Goal: Communication & Community: Ask a question

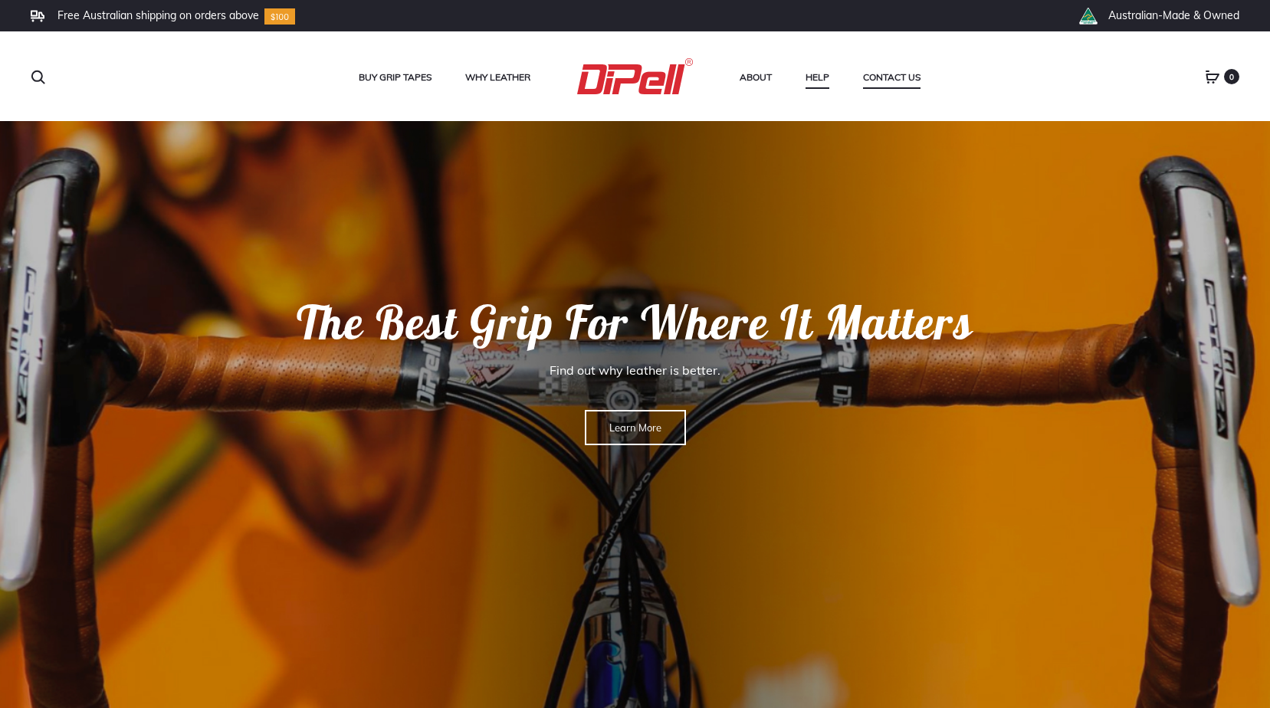
click at [895, 73] on link "Contact Us" at bounding box center [891, 77] width 57 height 20
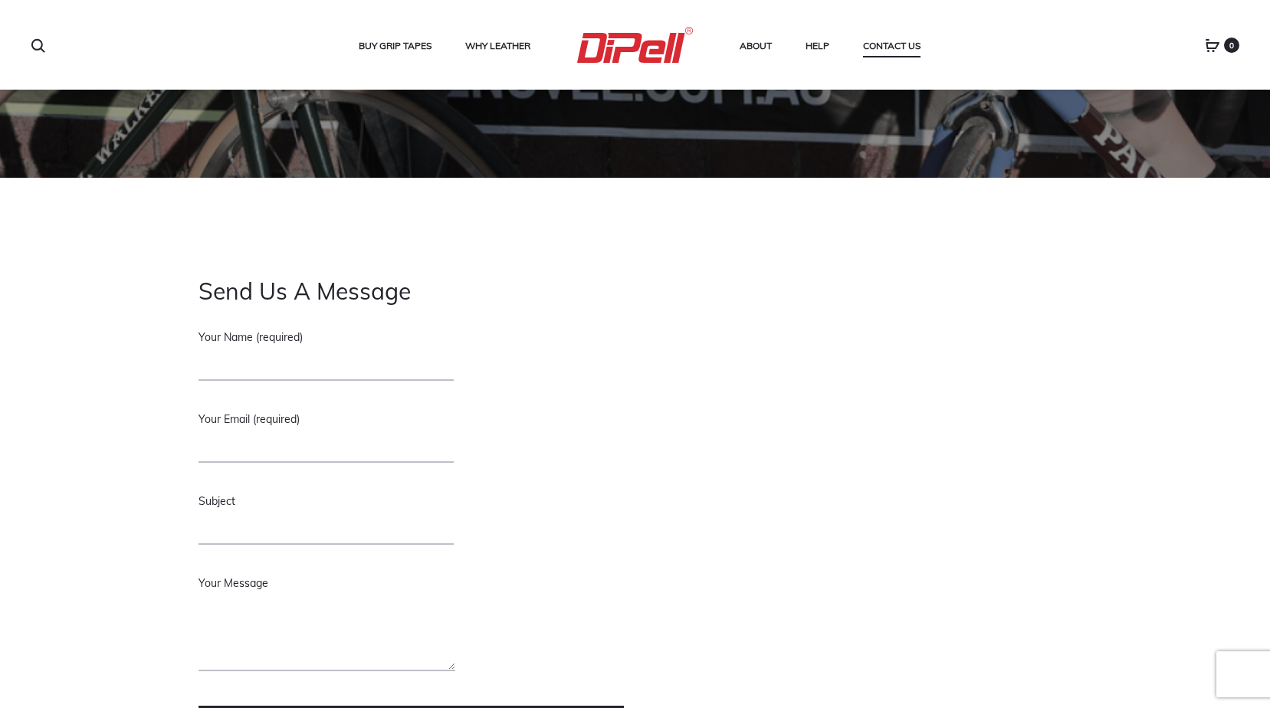
scroll to position [186, 0]
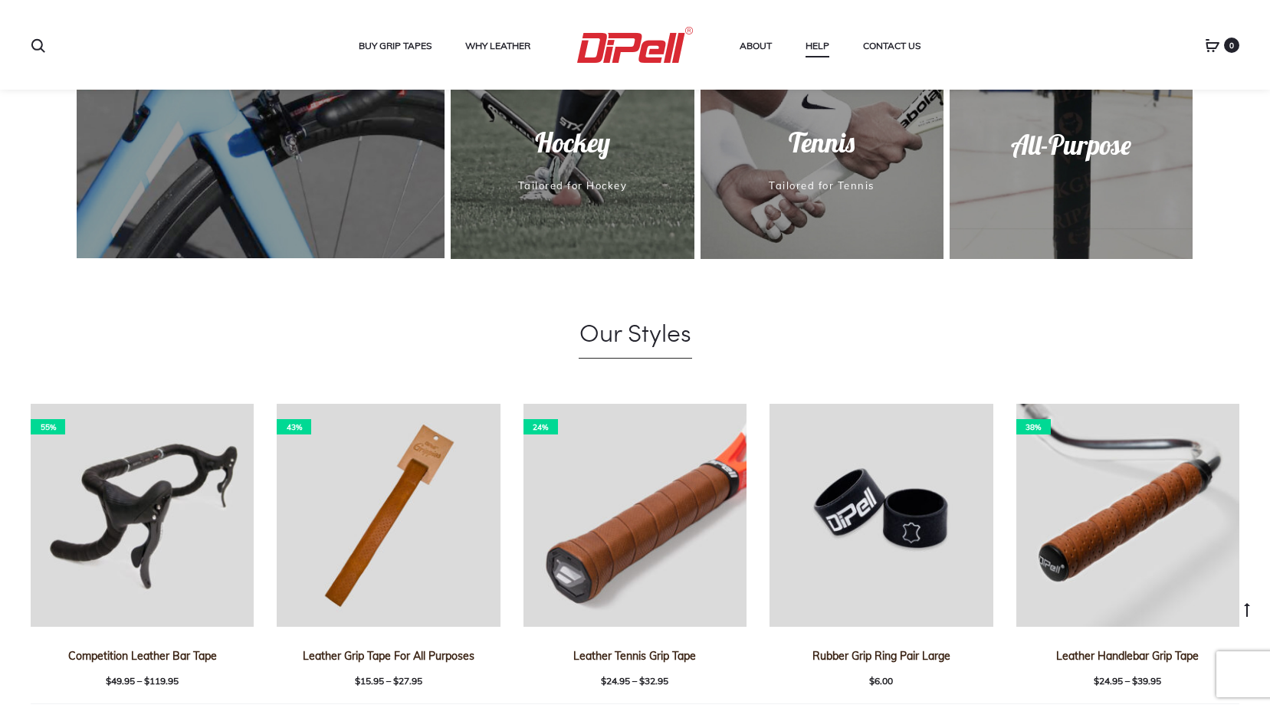
scroll to position [1097, 0]
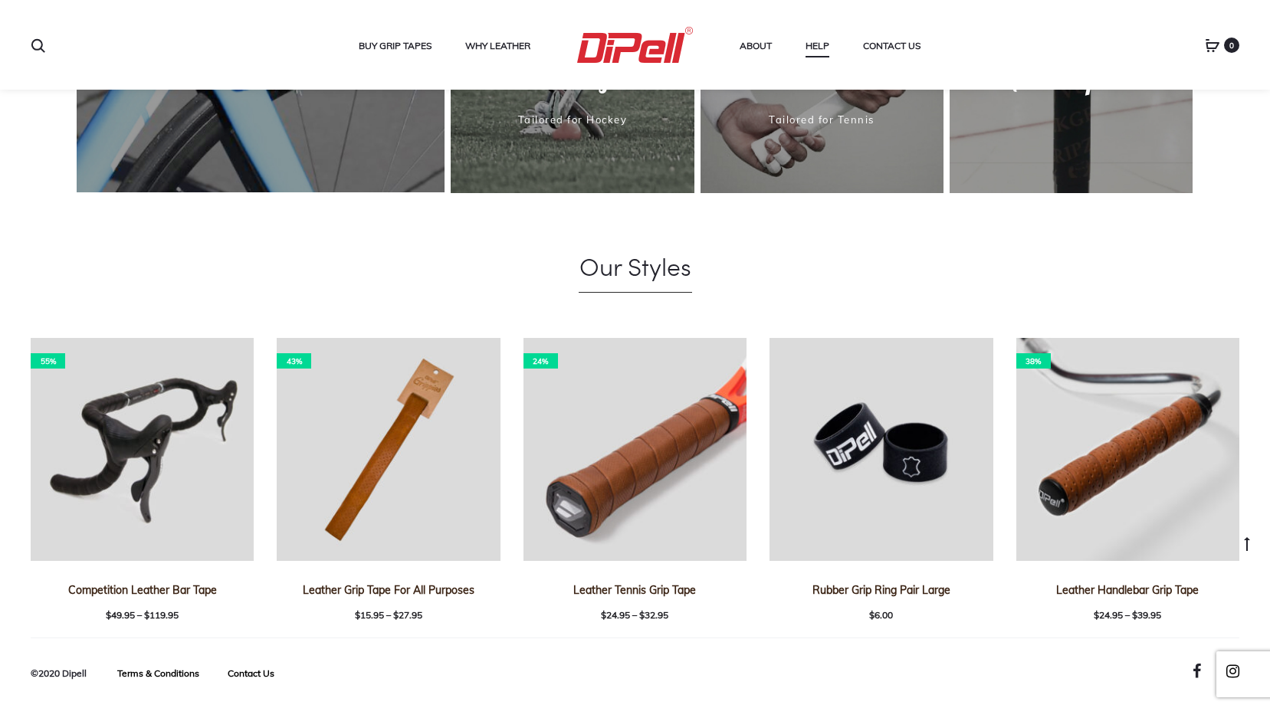
click at [1192, 669] on link "Facebook" at bounding box center [1196, 671] width 8 height 15
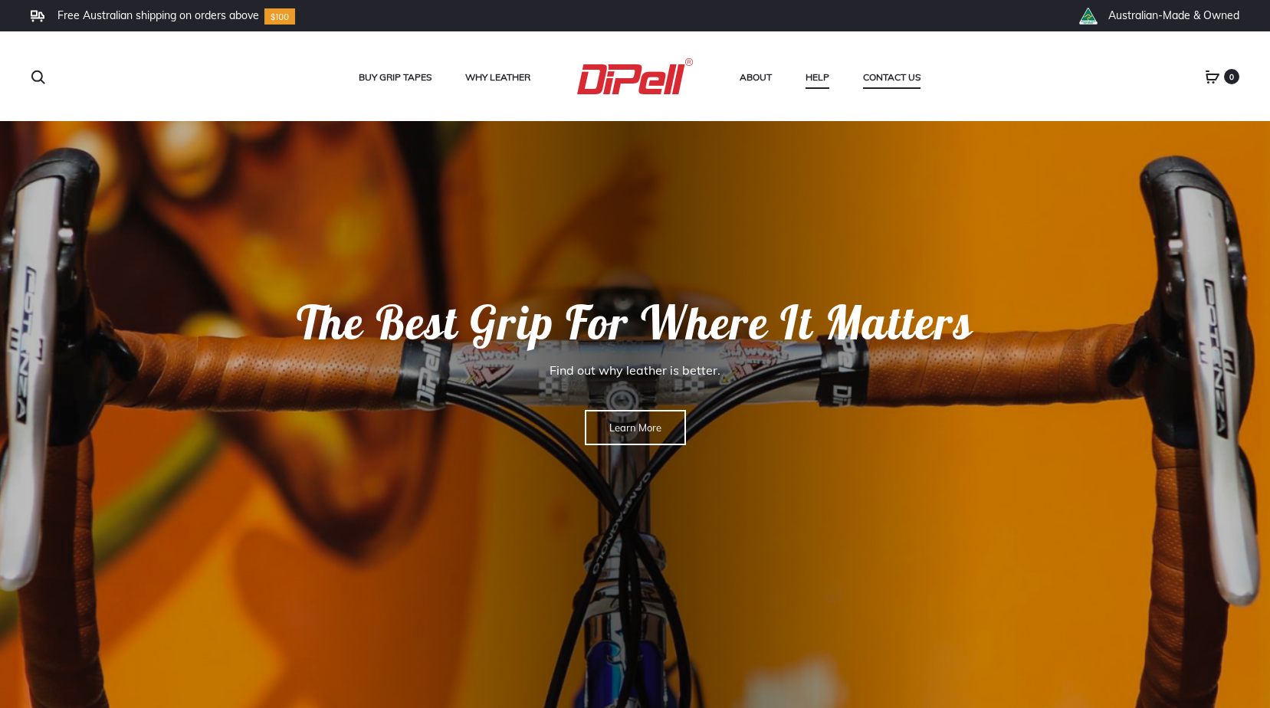
click at [893, 77] on link "Contact Us" at bounding box center [891, 77] width 57 height 20
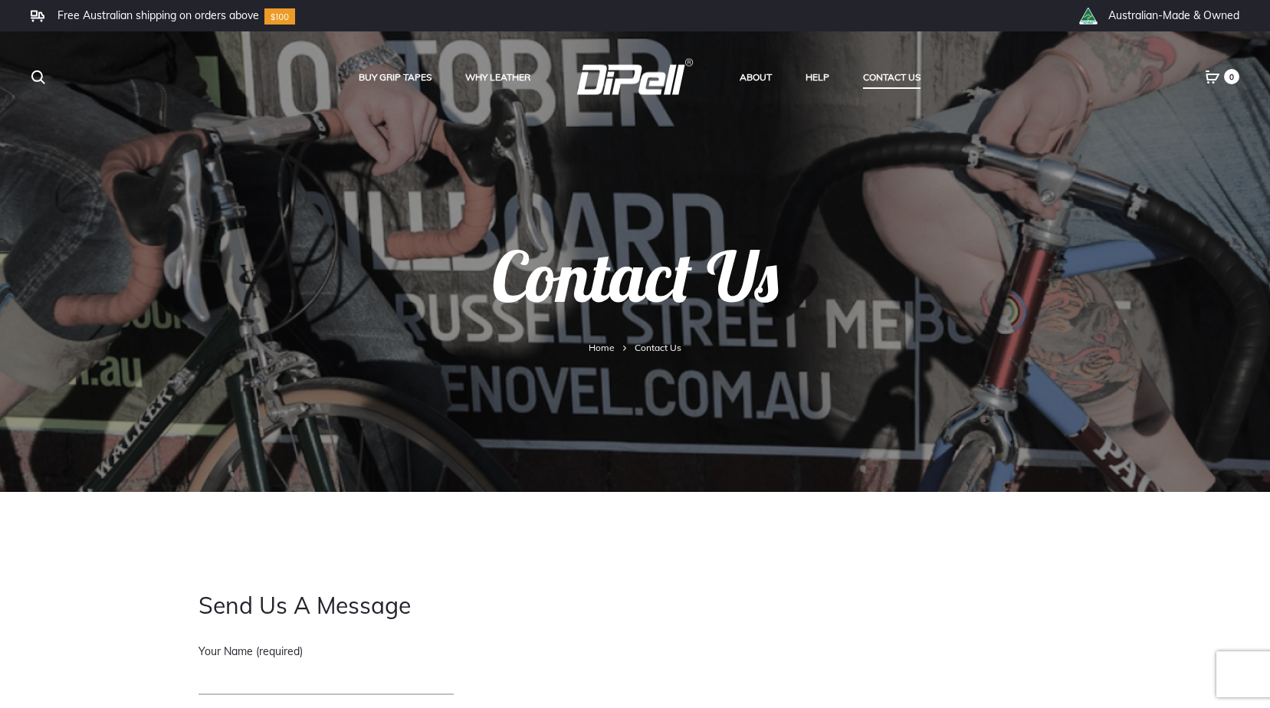
scroll to position [307, 0]
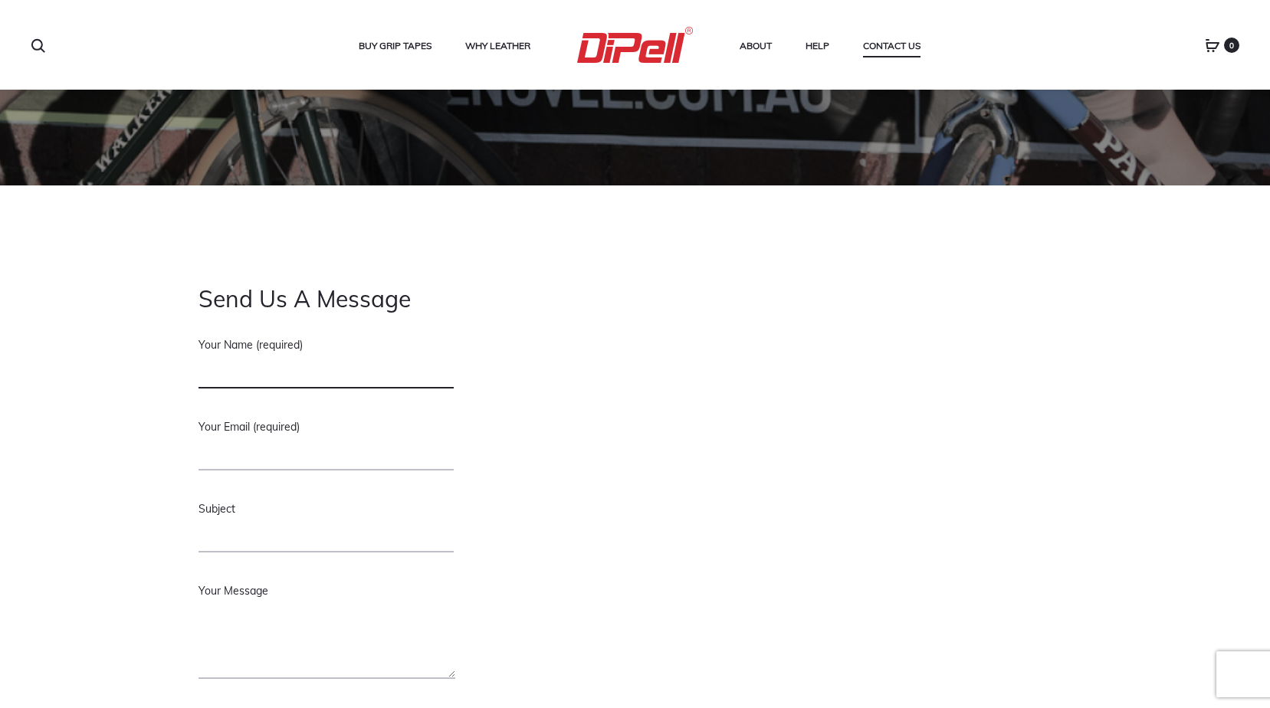
click at [272, 379] on input "Your Name (required)" at bounding box center [325, 372] width 255 height 32
type input "[PERSON_NAME]"
type input "[PERSON_NAME][EMAIL_ADDRESS][DOMAIN_NAME]"
click at [218, 534] on input "Subject" at bounding box center [325, 536] width 255 height 32
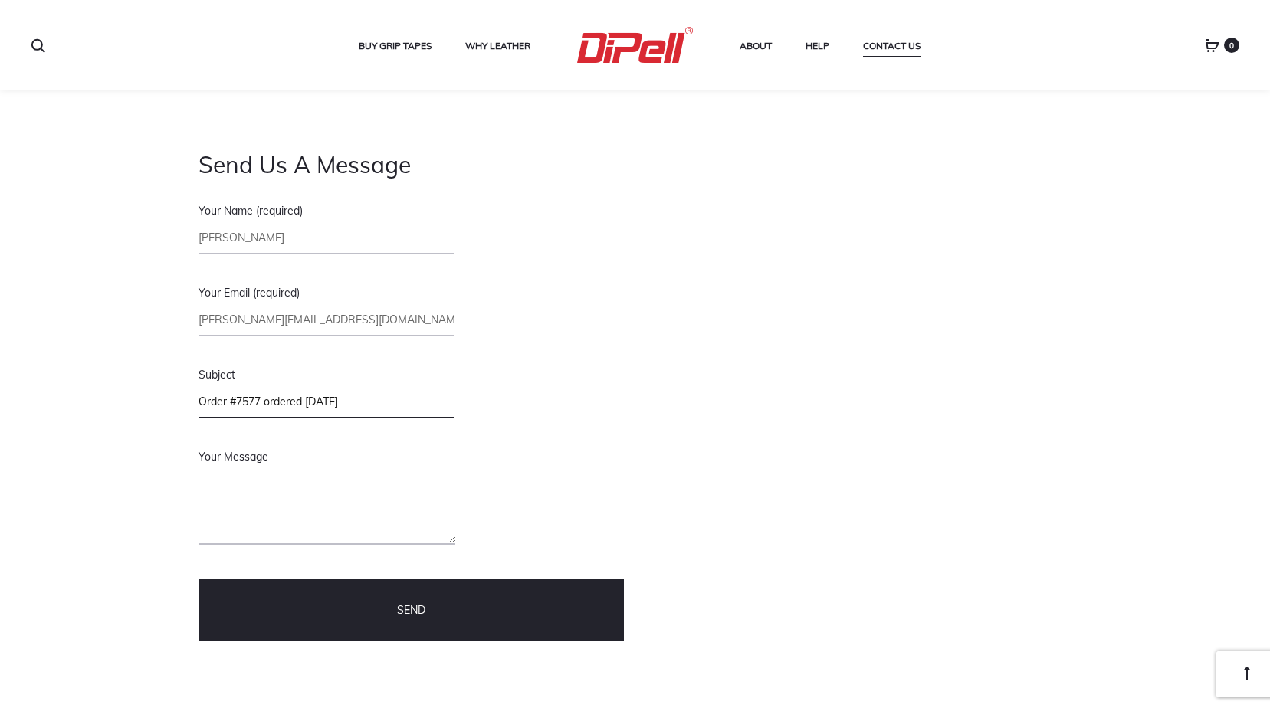
scroll to position [460, 0]
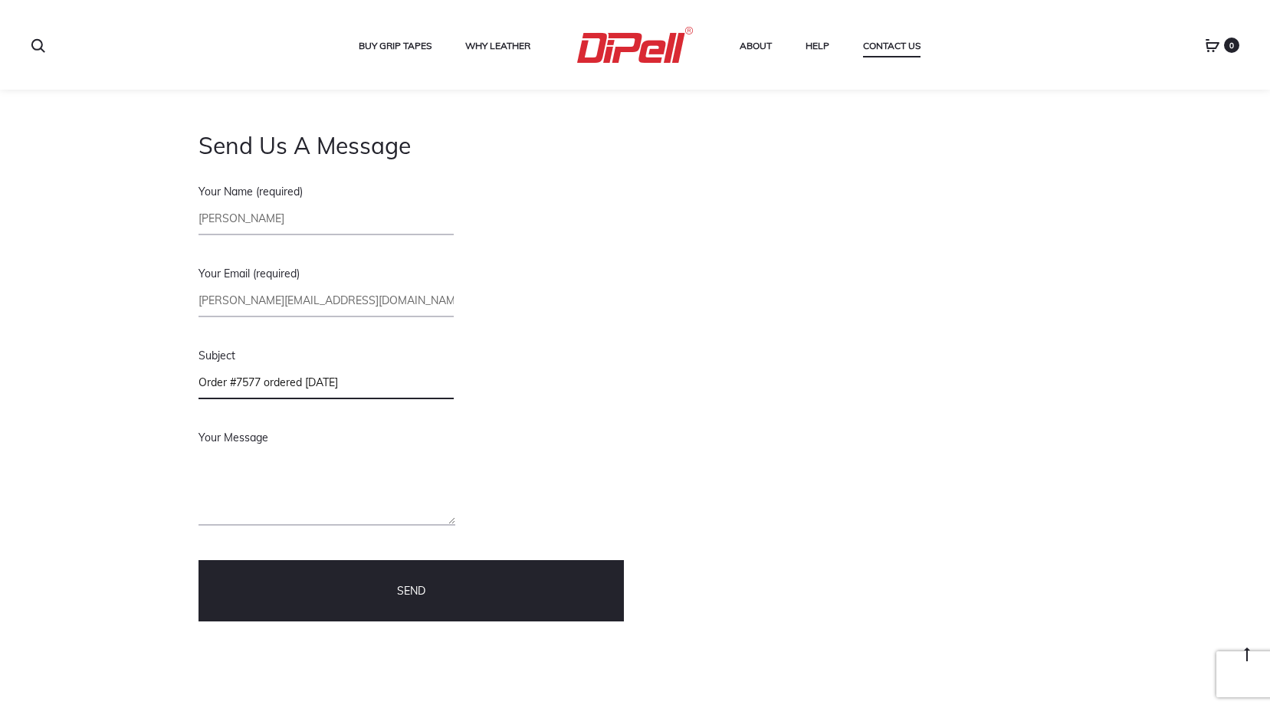
type input "Order #7577 ordered [DATE]"
click at [204, 495] on textarea "Your Message" at bounding box center [326, 487] width 257 height 77
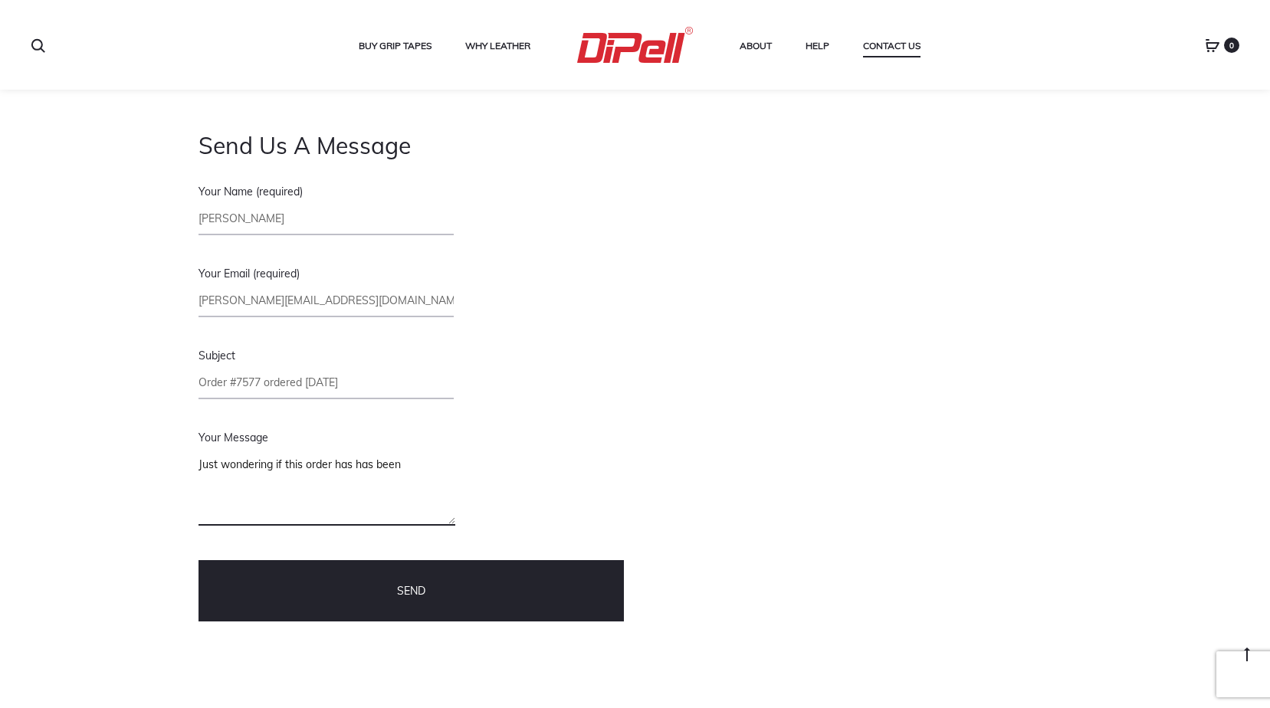
drag, startPoint x: 295, startPoint y: 461, endPoint x: 333, endPoint y: 464, distance: 38.4
click at [300, 461] on textarea "Just wondering if this order has has been" at bounding box center [326, 487] width 257 height 77
click at [317, 491] on textarea "Just wondering what's happening with this order for competition bar tape? The S…" at bounding box center [326, 487] width 257 height 77
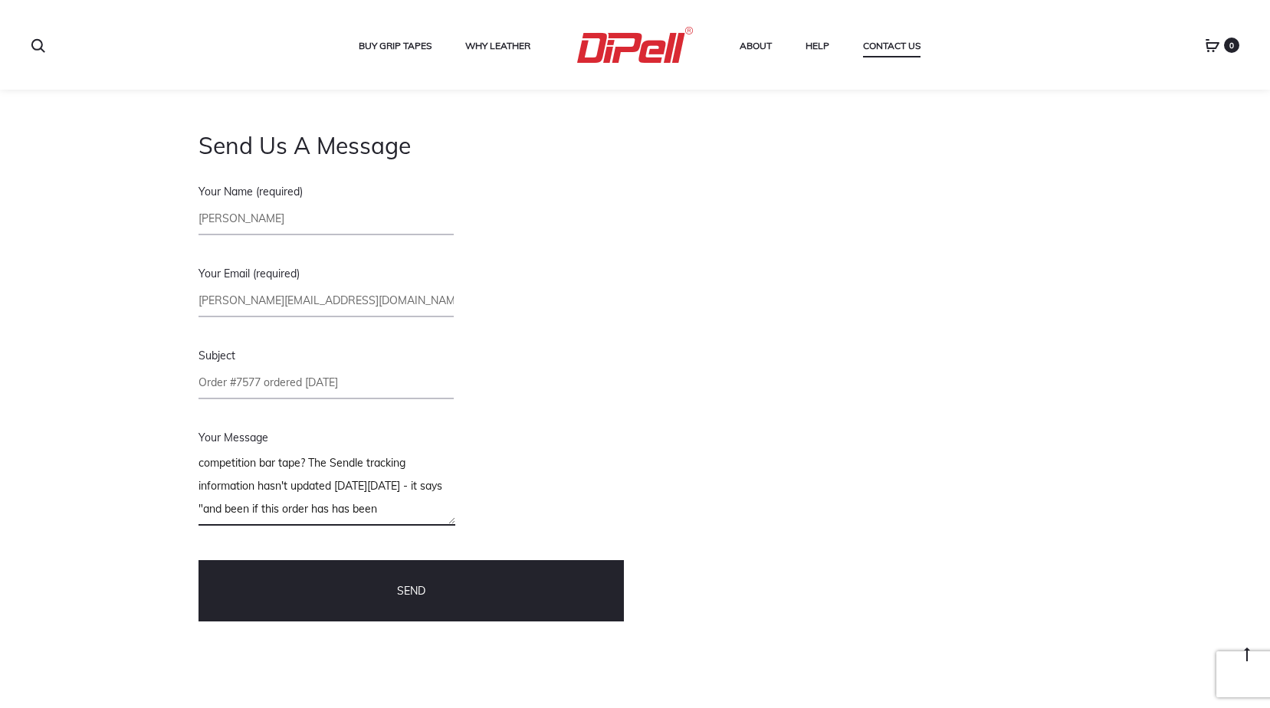
paste textarea "Awaiting the parcel at the drop off location."
click at [338, 478] on textarea "Just wondering what's happening with this order for competition bar tape? The S…" at bounding box center [326, 487] width 257 height 77
click at [330, 491] on textarea "Just wondering what's happening with this order for competition bar tape? The S…" at bounding box center [326, 487] width 257 height 77
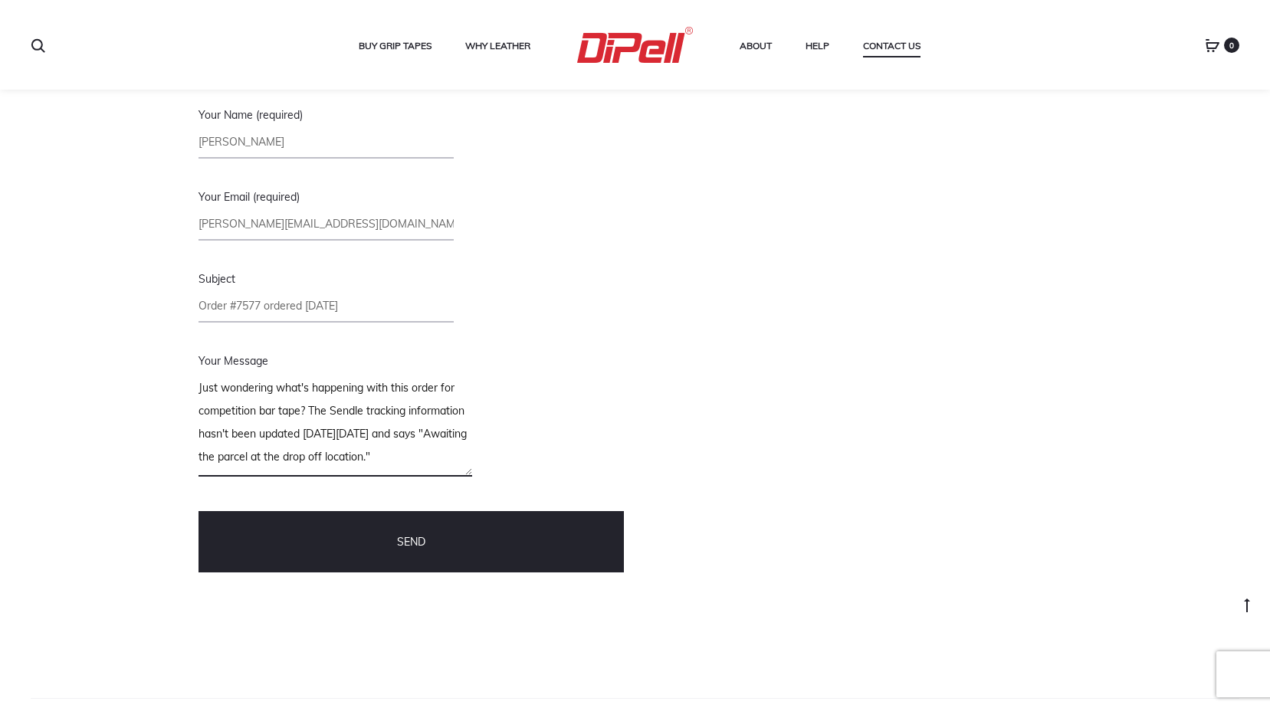
scroll to position [0, 0]
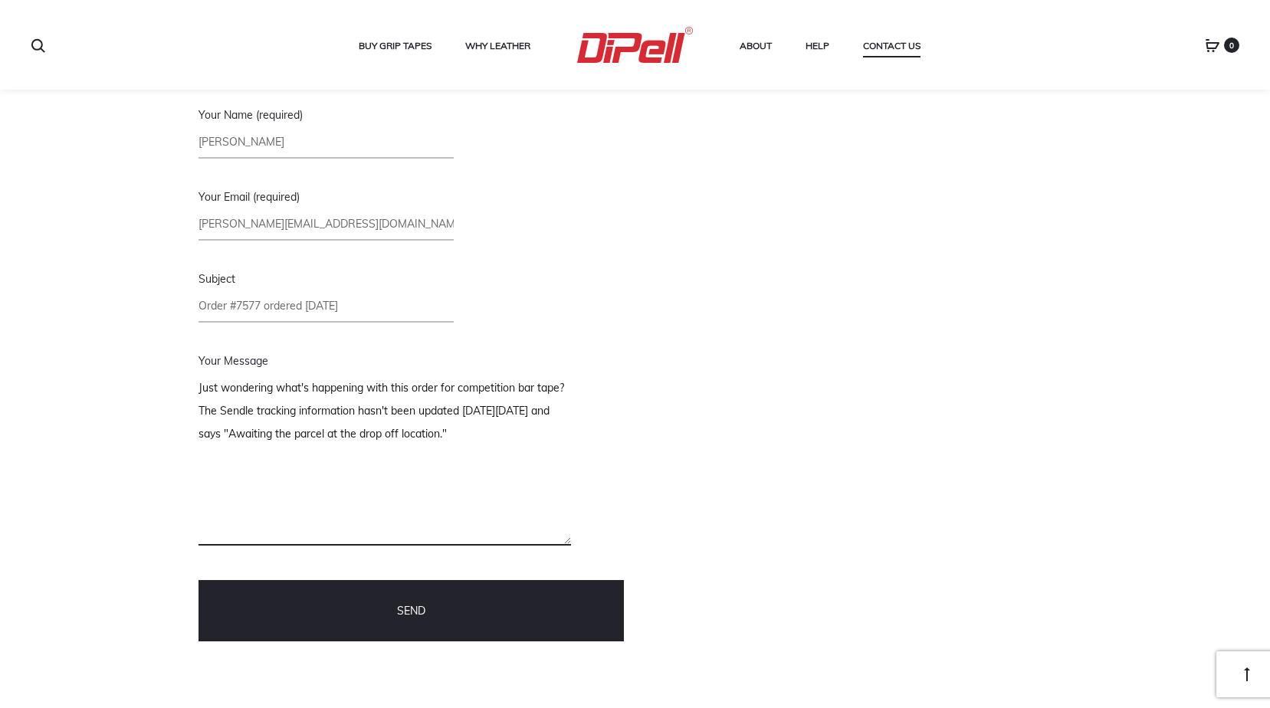
drag, startPoint x: 438, startPoint y: 444, endPoint x: 569, endPoint y: 541, distance: 162.8
click at [569, 541] on textarea "Just wondering what's happening with this order for competition bar tape? The S…" at bounding box center [384, 458] width 372 height 173
click at [256, 434] on textarea "Just wondering what's happening with this order for competition bar tape? The S…" at bounding box center [384, 458] width 372 height 173
click at [278, 388] on textarea "Just wondering what's happening with this order for competition bar tape? The S…" at bounding box center [384, 458] width 372 height 173
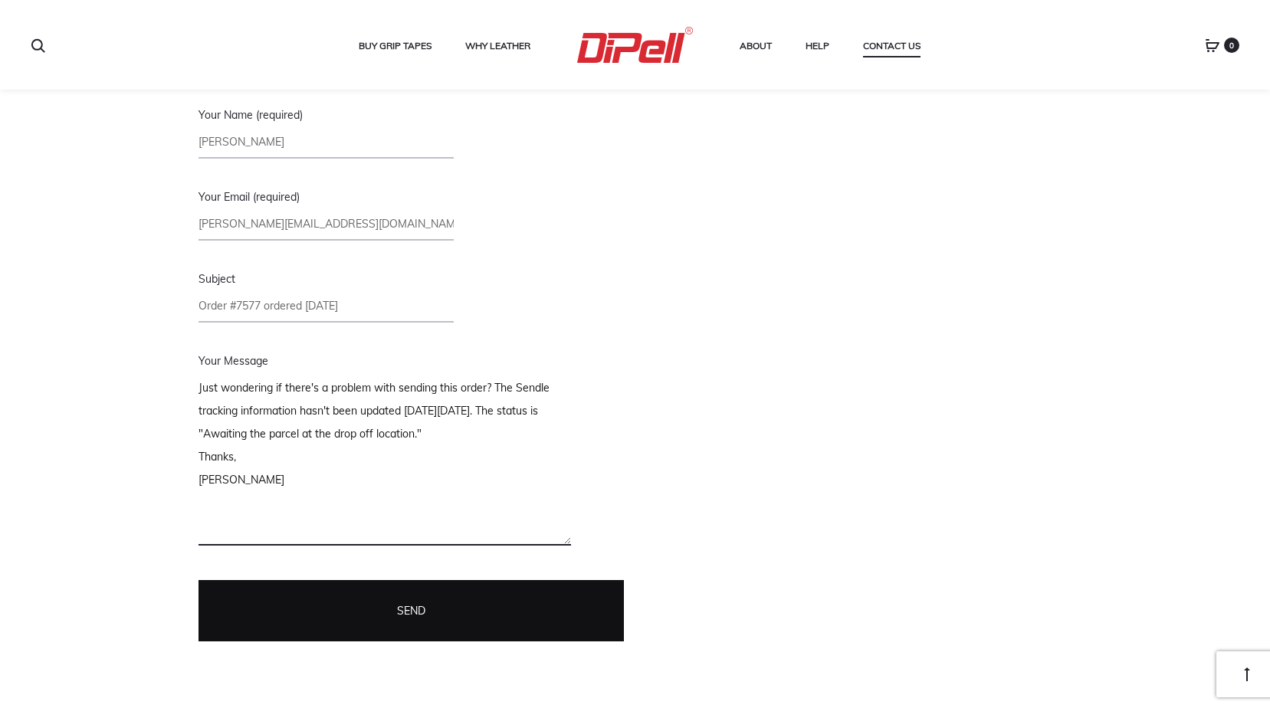
type textarea "Just wondering if there's a problem with sending this order? The Sendle trackin…"
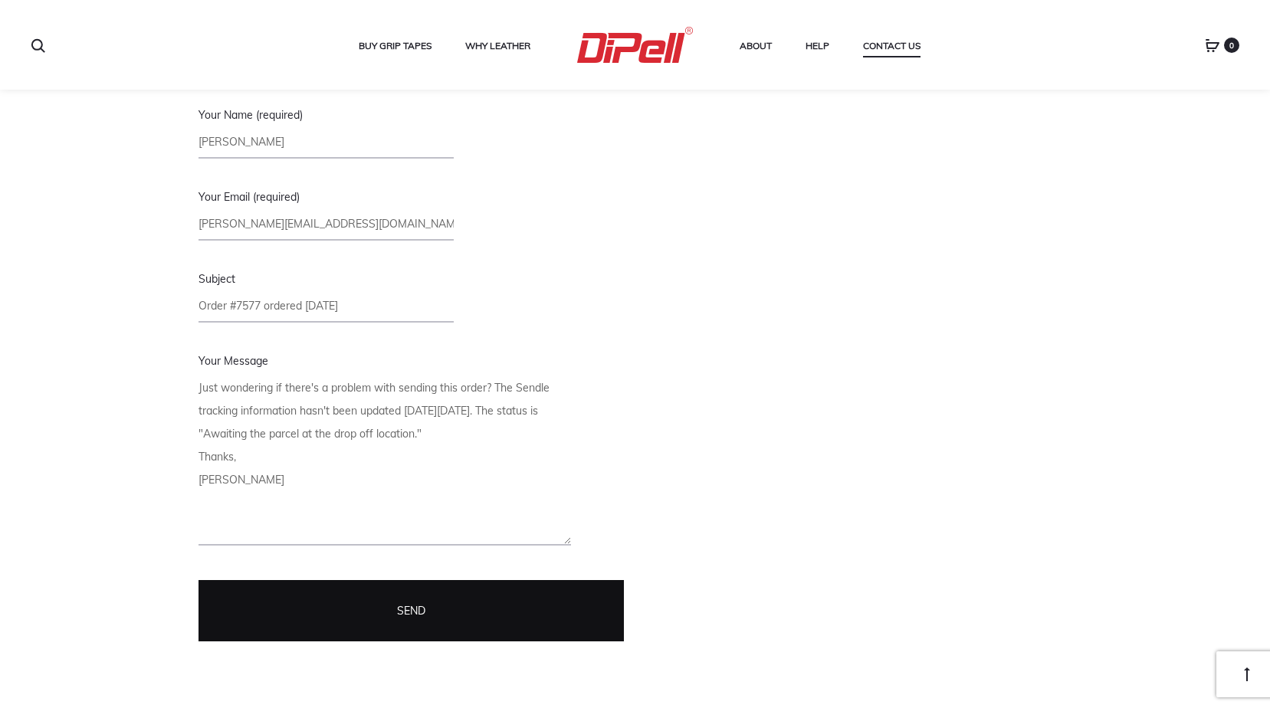
click at [464, 615] on input "Send" at bounding box center [410, 610] width 425 height 61
